Goal: Contribute content: Add original content to the website for others to see

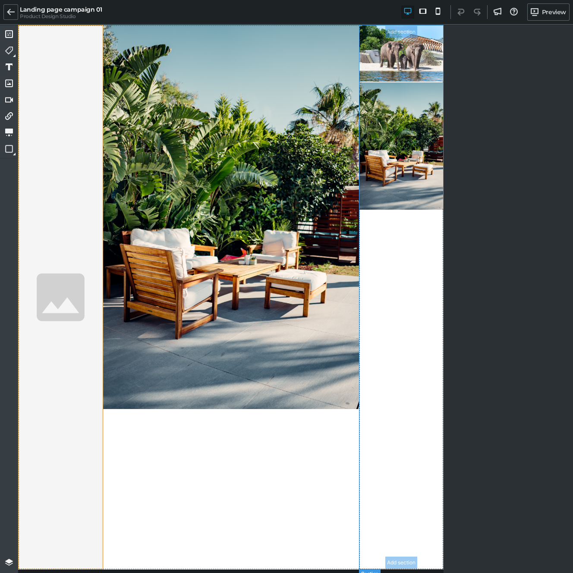
click at [397, 280] on section "Add section Add section" at bounding box center [401, 297] width 85 height 545
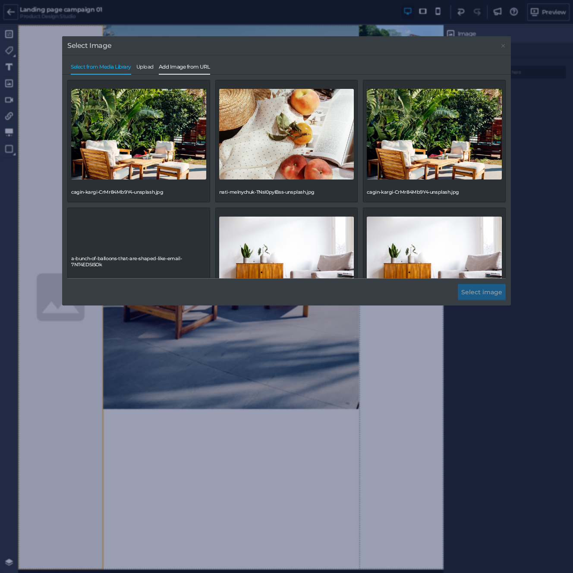
click at [207, 65] on span "Add Image from URL" at bounding box center [184, 69] width 51 height 10
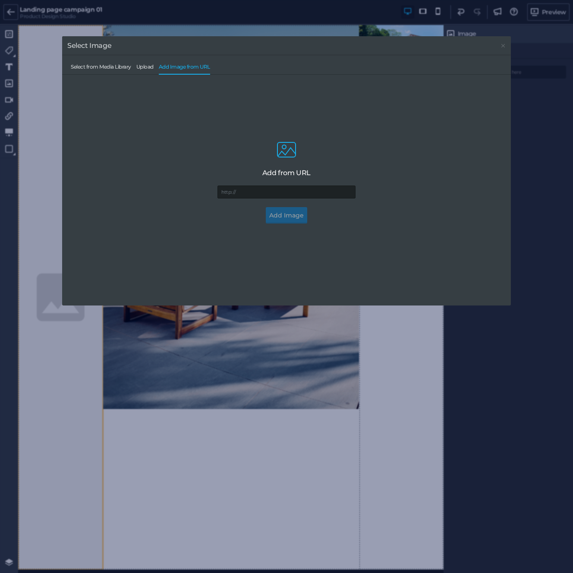
click at [273, 174] on div "Add from URL" at bounding box center [286, 173] width 48 height 8
click at [310, 230] on form "Add from URL Add Image" at bounding box center [286, 181] width 421 height 159
click at [233, 196] on input "url" at bounding box center [286, 192] width 138 height 13
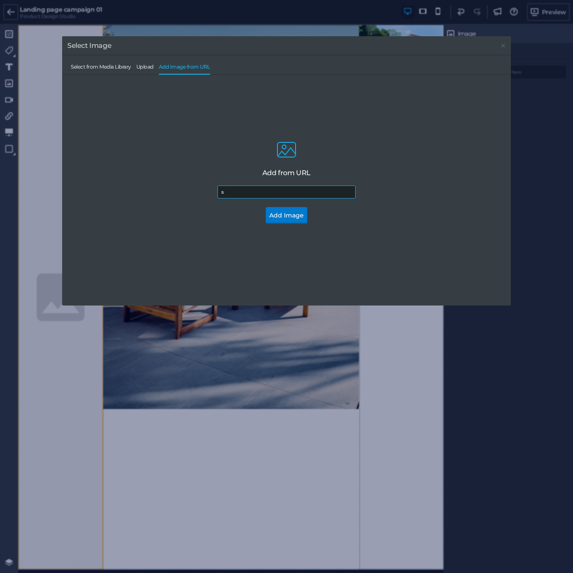
type input "s"
click at [217, 27] on div "Select Image Select from Media Library Upload Add Image from URL cagin-kargi-Cr…" at bounding box center [286, 286] width 573 height 573
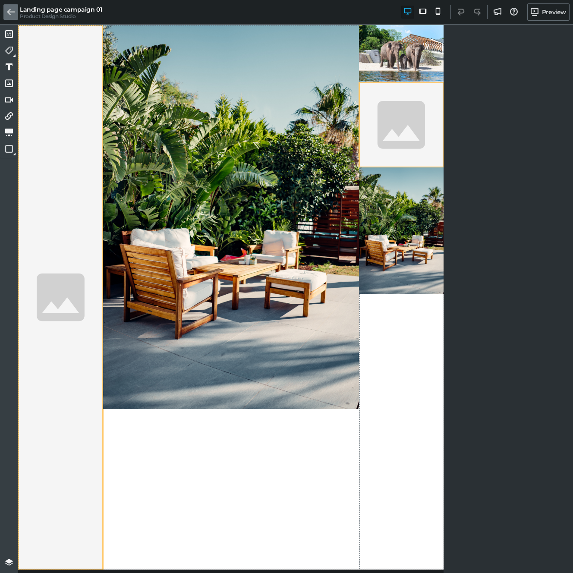
click at [10, 9] on icon at bounding box center [11, 12] width 8 height 8
